Goal: Task Accomplishment & Management: Use online tool/utility

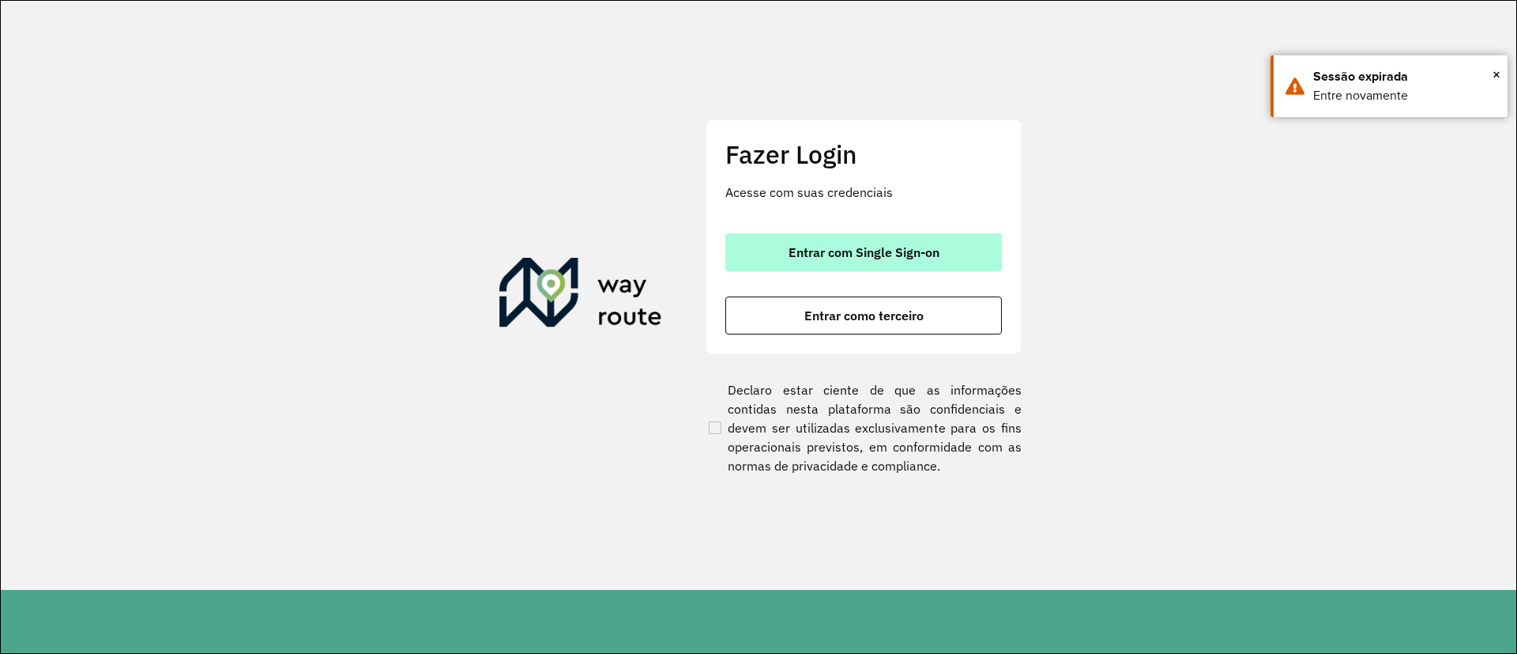
drag, startPoint x: 878, startPoint y: 254, endPoint x: 831, endPoint y: 250, distance: 47.7
click at [873, 254] on span "Entrar com Single Sign-on" at bounding box center [864, 252] width 151 height 13
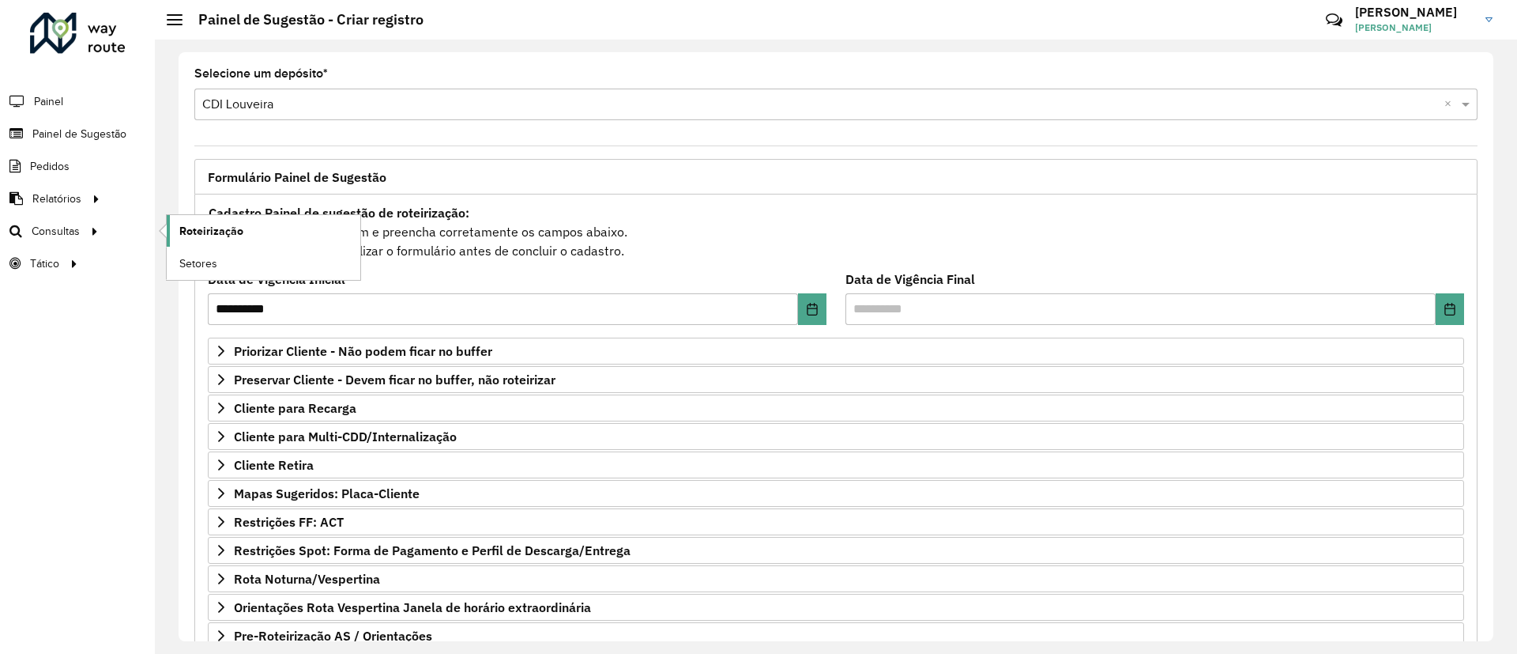
click at [224, 232] on span "Roteirização" at bounding box center [211, 231] width 64 height 17
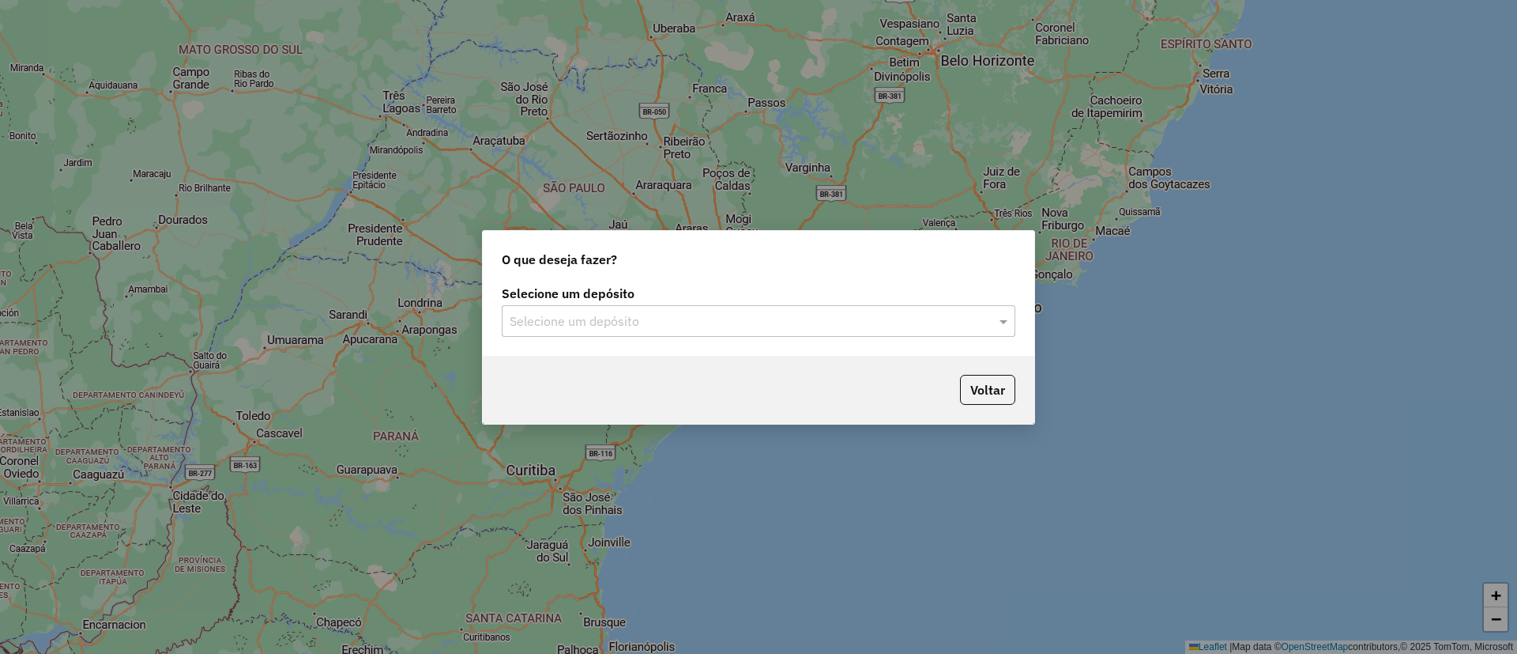
click at [780, 322] on input "text" at bounding box center [743, 321] width 466 height 19
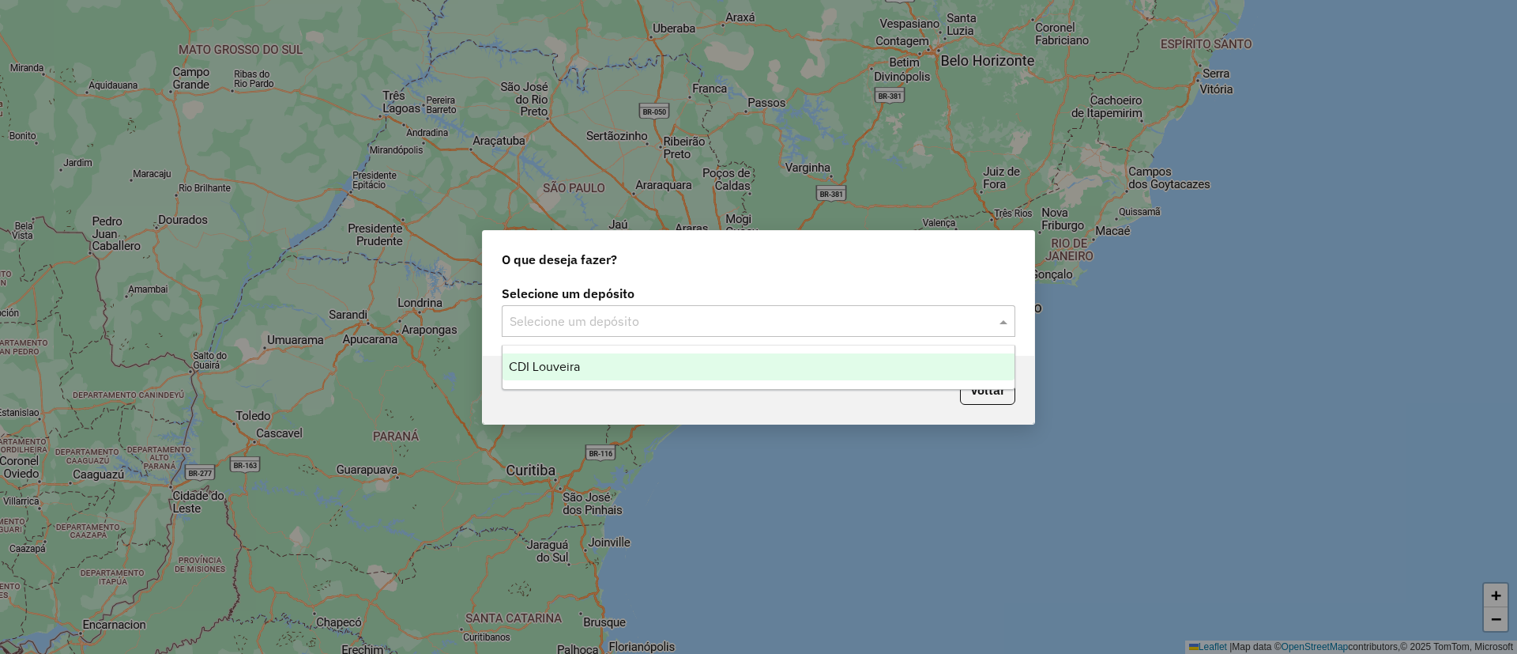
click at [776, 316] on input "text" at bounding box center [743, 321] width 466 height 19
click at [681, 367] on div "CDI Louveira" at bounding box center [759, 366] width 512 height 27
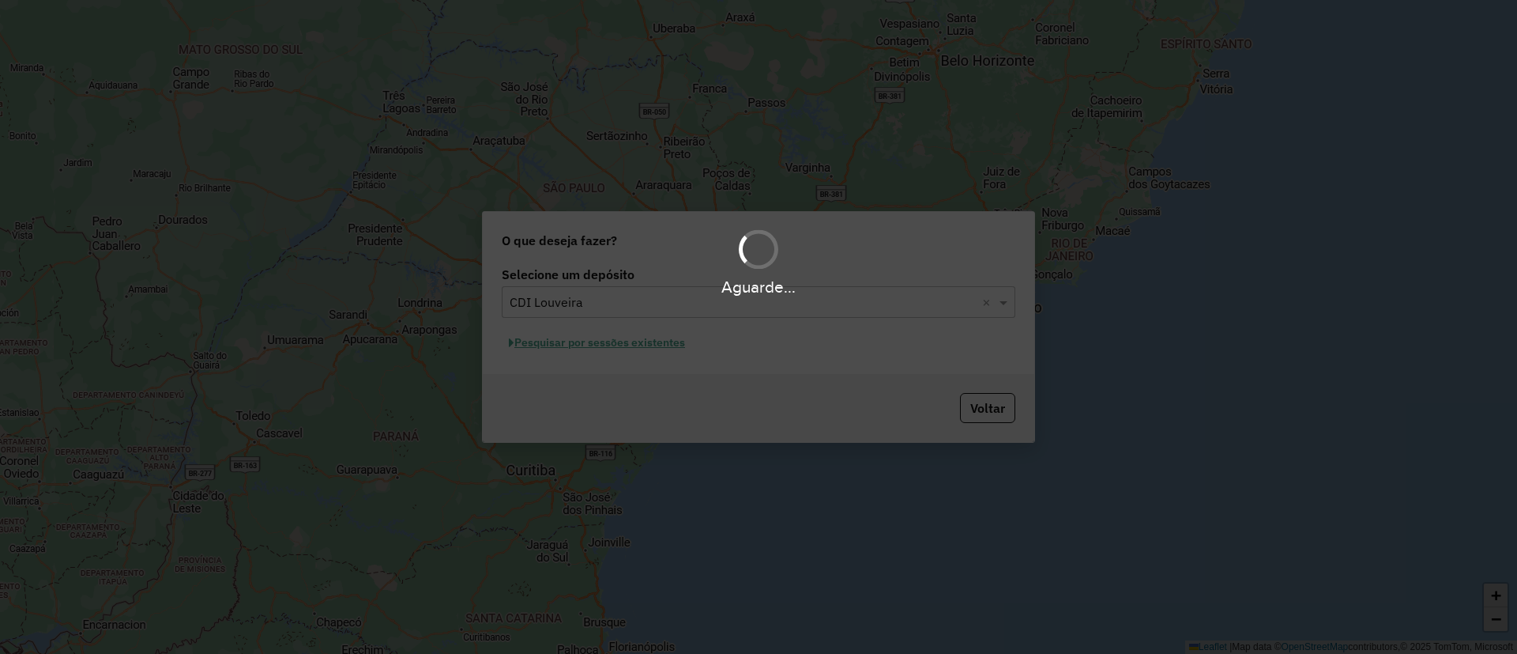
click at [654, 334] on div "Aguarde..." at bounding box center [758, 327] width 1517 height 654
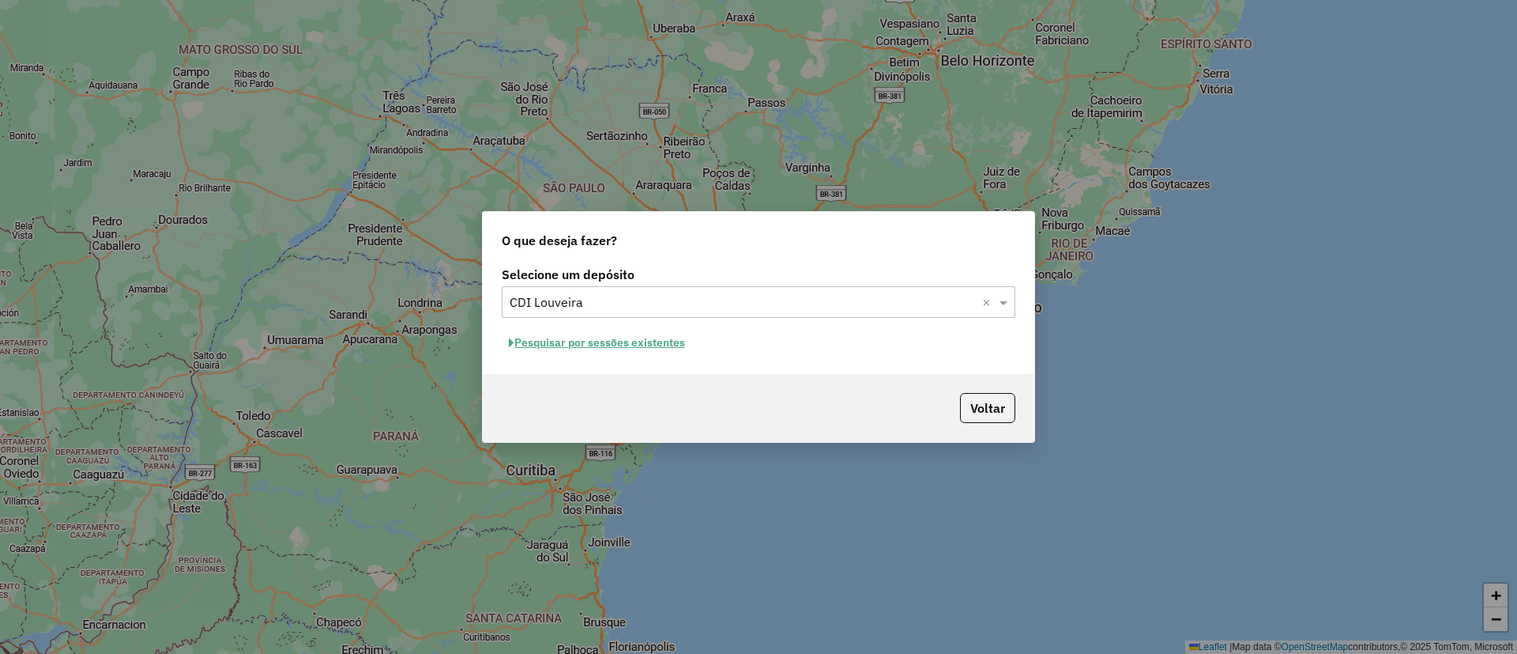
click at [648, 341] on button "Pesquisar por sessões existentes" at bounding box center [597, 342] width 190 height 25
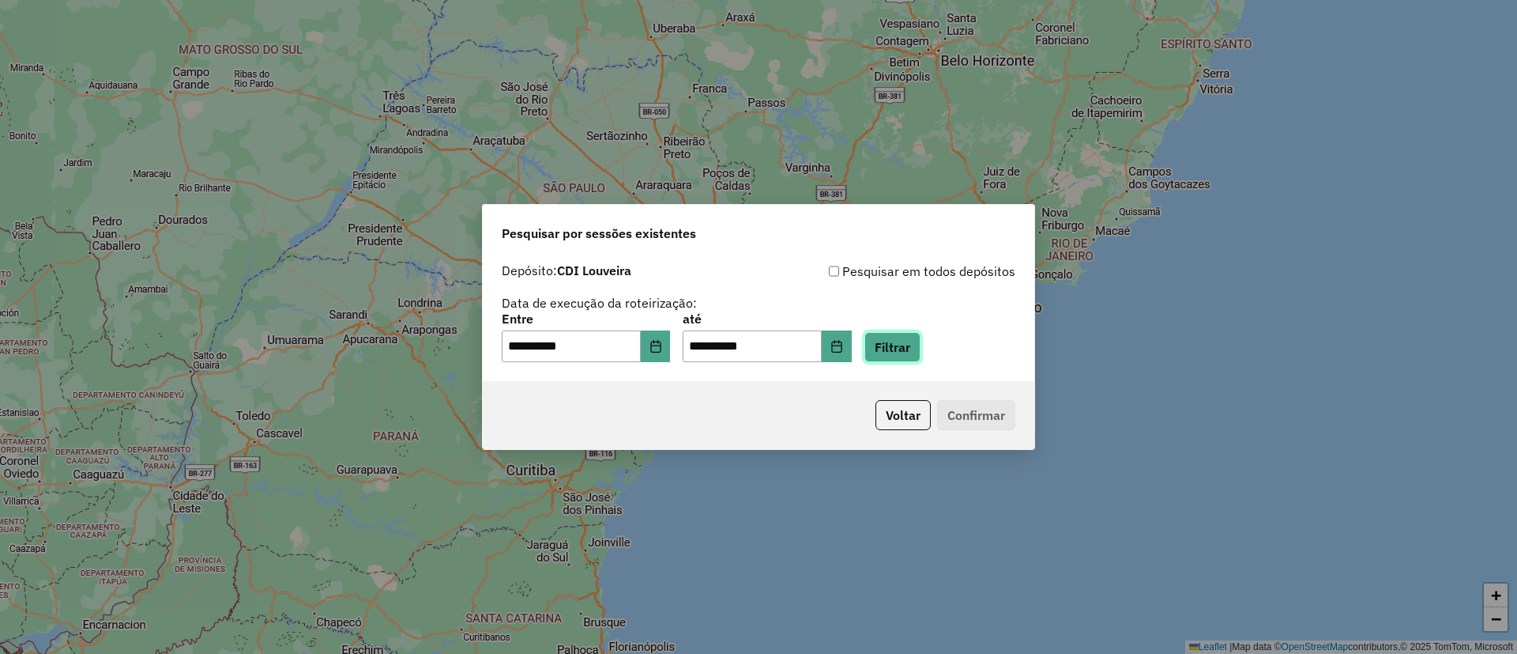
click at [918, 352] on button "Filtrar" at bounding box center [893, 347] width 56 height 30
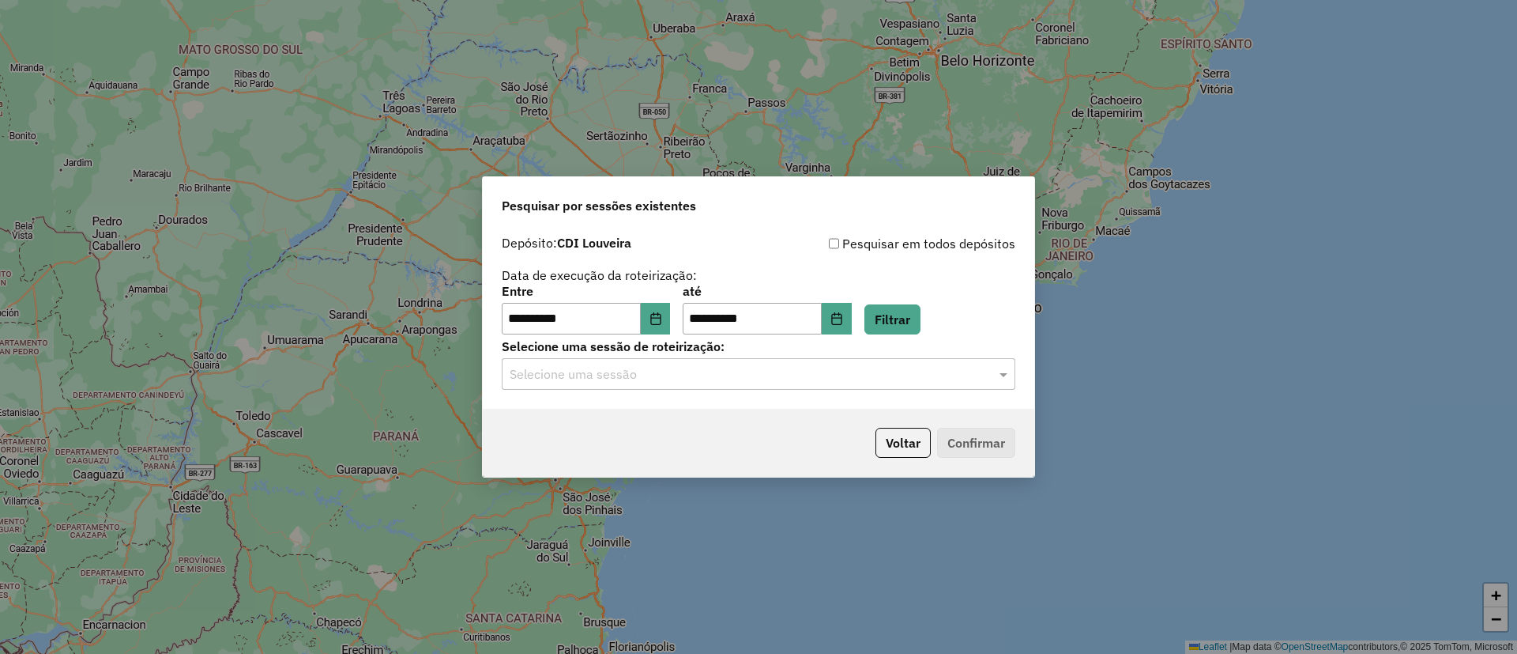
click at [827, 375] on input "text" at bounding box center [743, 374] width 466 height 19
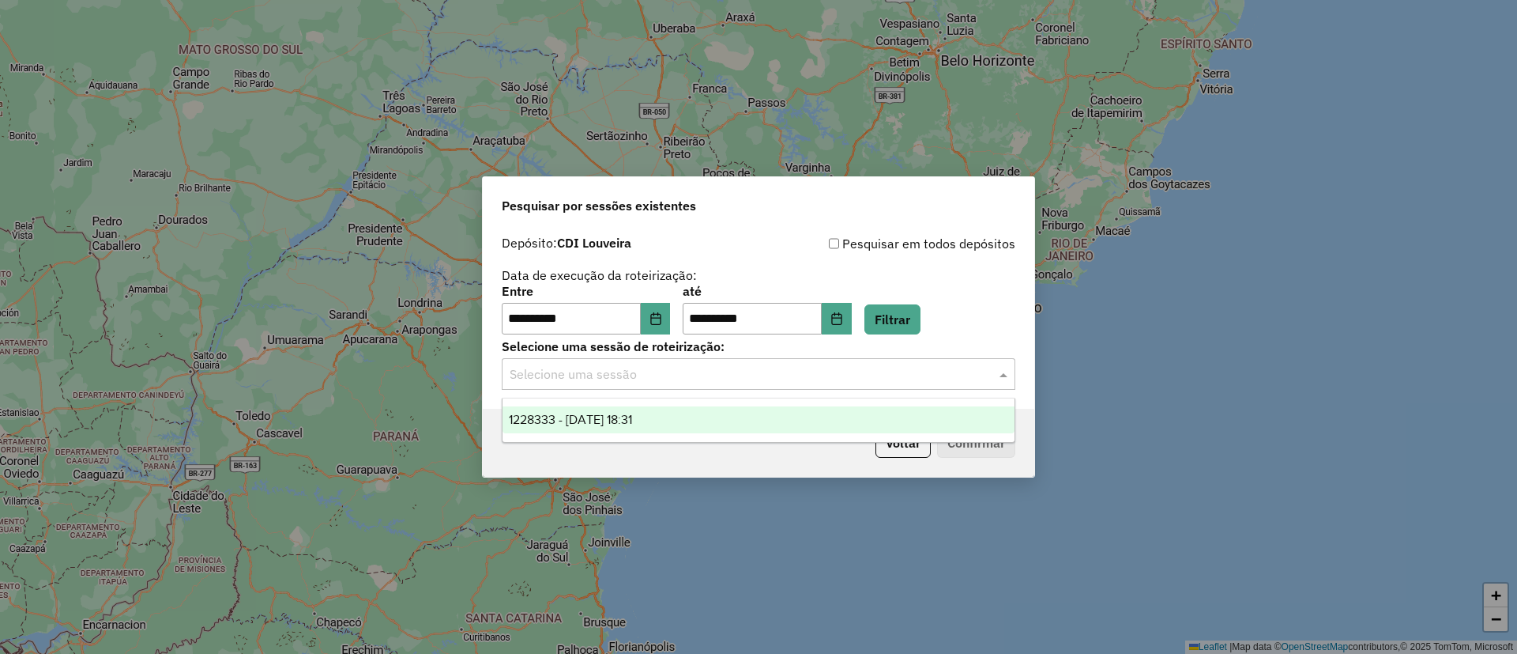
click at [605, 417] on span "1228333 - 12/08/2025 18:31" at bounding box center [570, 419] width 123 height 13
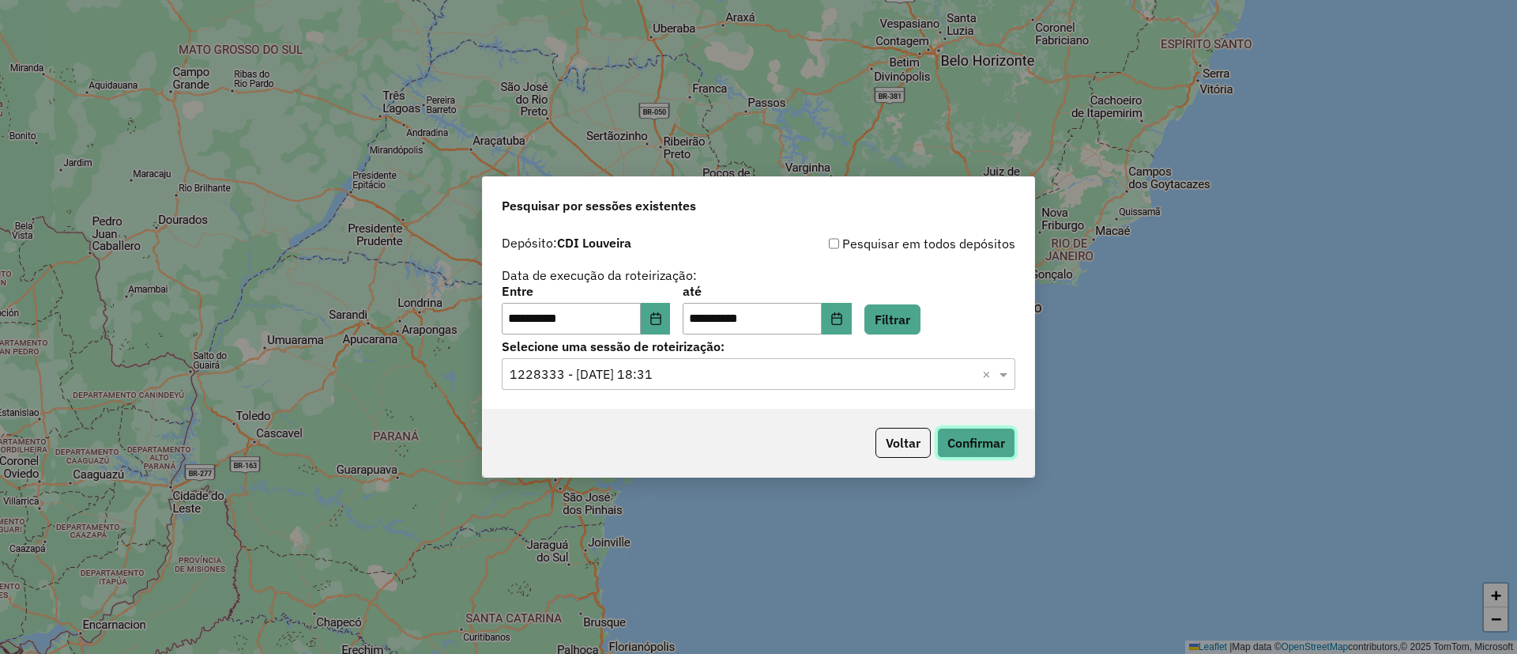
click at [1014, 454] on button "Confirmar" at bounding box center [976, 443] width 78 height 30
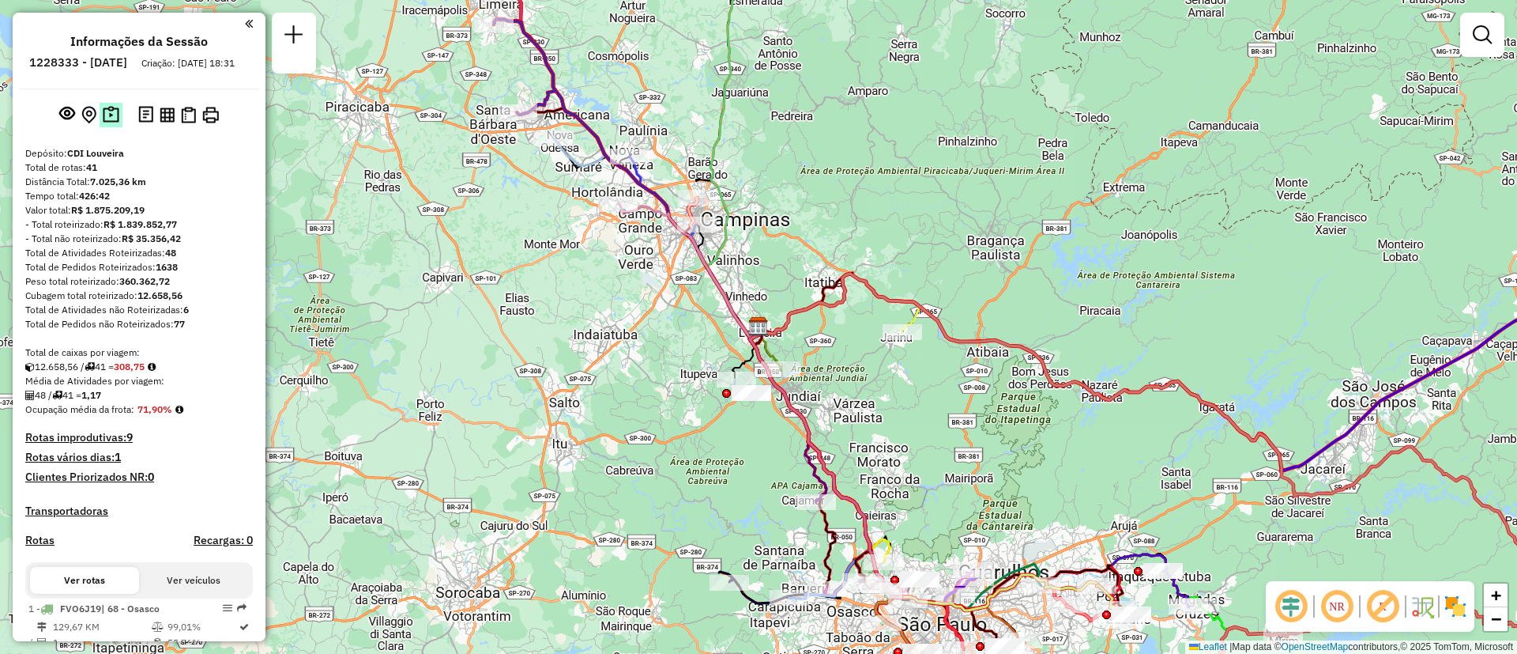
click at [103, 124] on img at bounding box center [111, 115] width 17 height 18
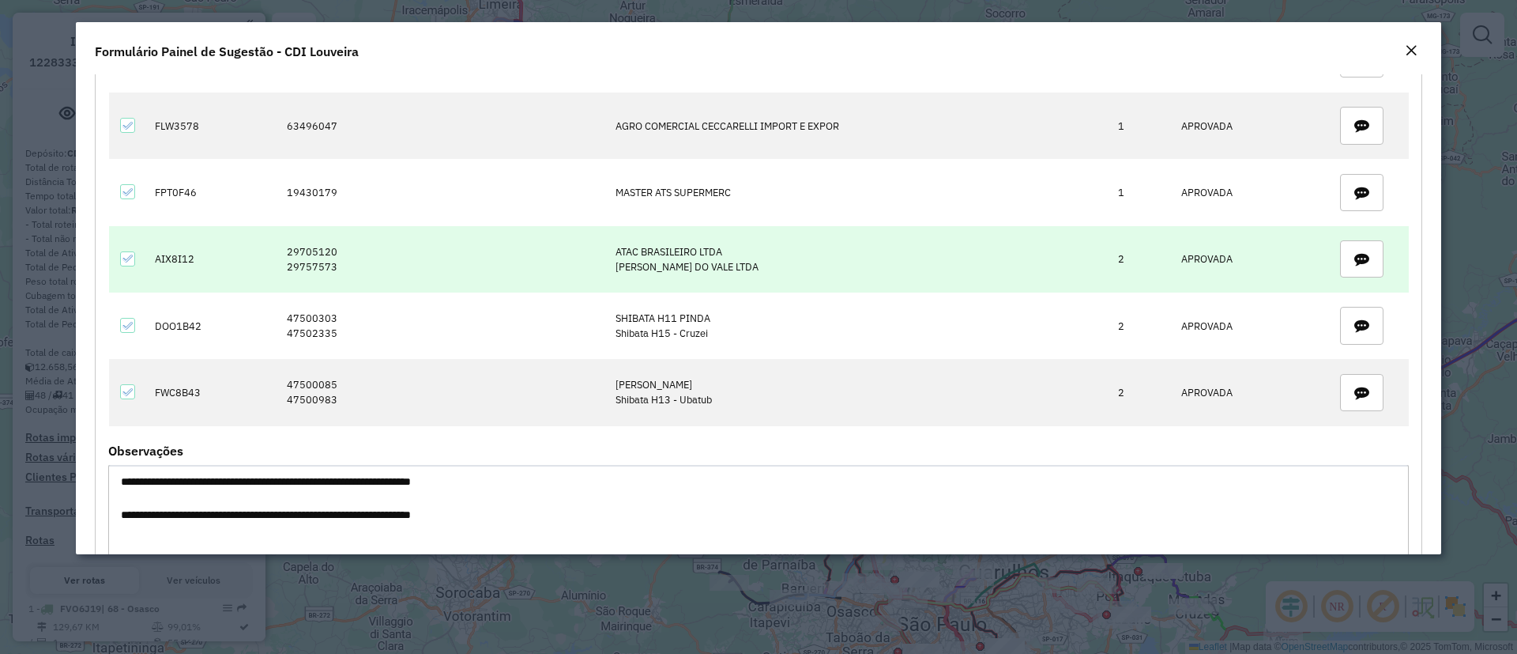
scroll to position [1484, 0]
